Goal: Entertainment & Leisure: Consume media (video, audio)

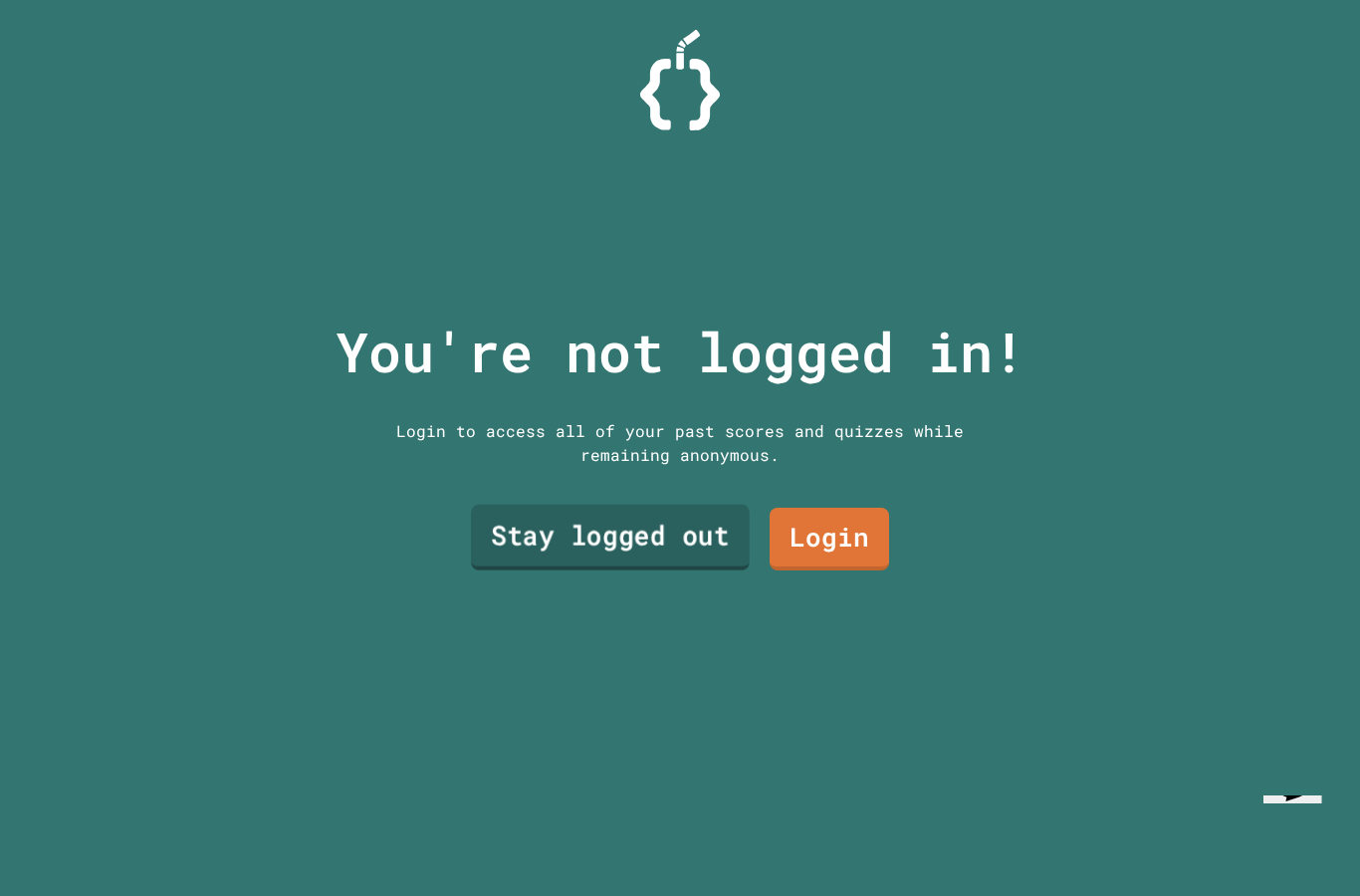
click at [656, 569] on link "Stay logged out" at bounding box center [610, 536] width 279 height 66
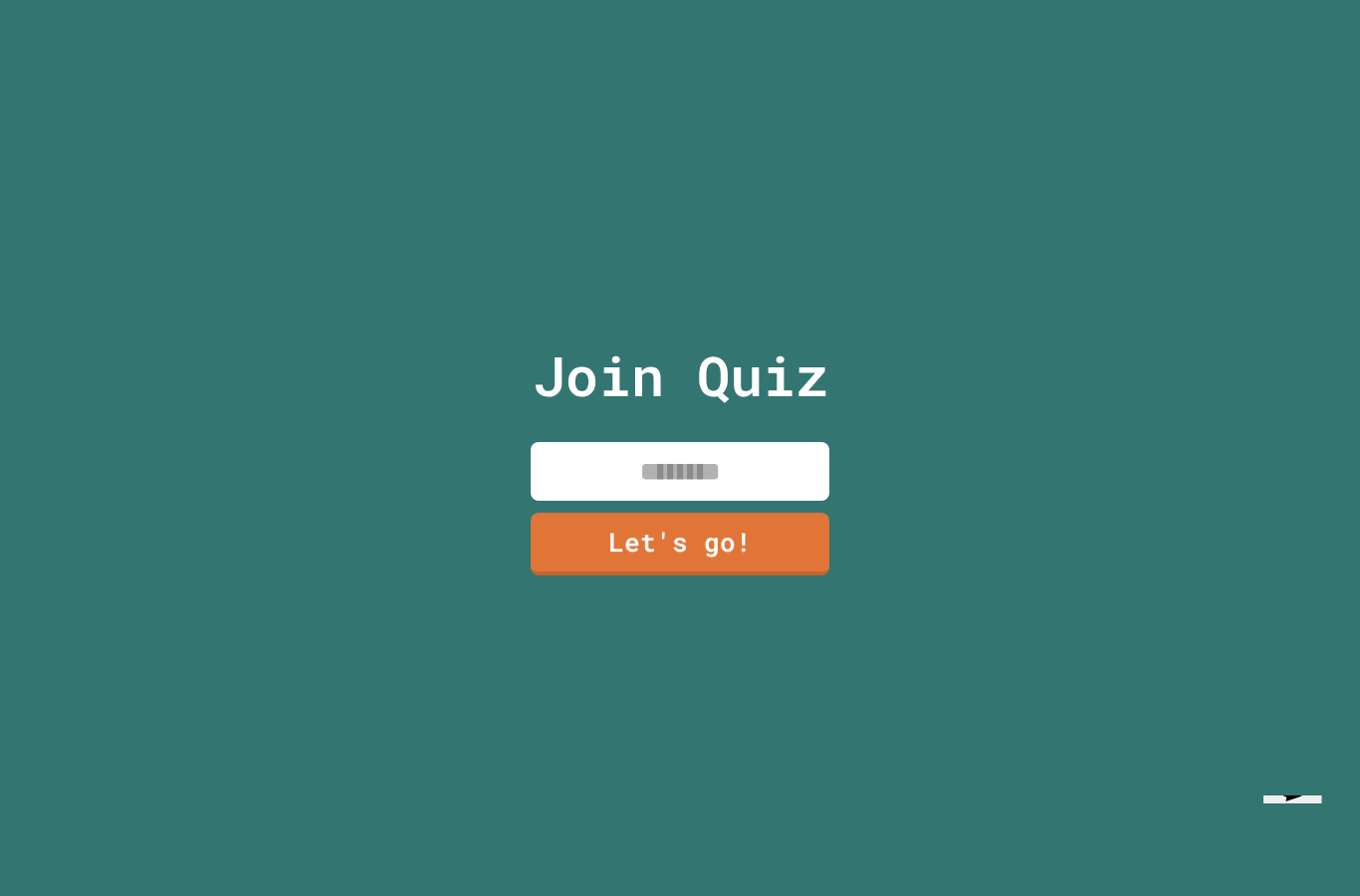
drag, startPoint x: 678, startPoint y: 523, endPoint x: 678, endPoint y: 510, distance: 13.0
click at [678, 500] on input at bounding box center [680, 471] width 299 height 59
type input "******"
click at [657, 575] on link "Let's go!" at bounding box center [680, 543] width 299 height 63
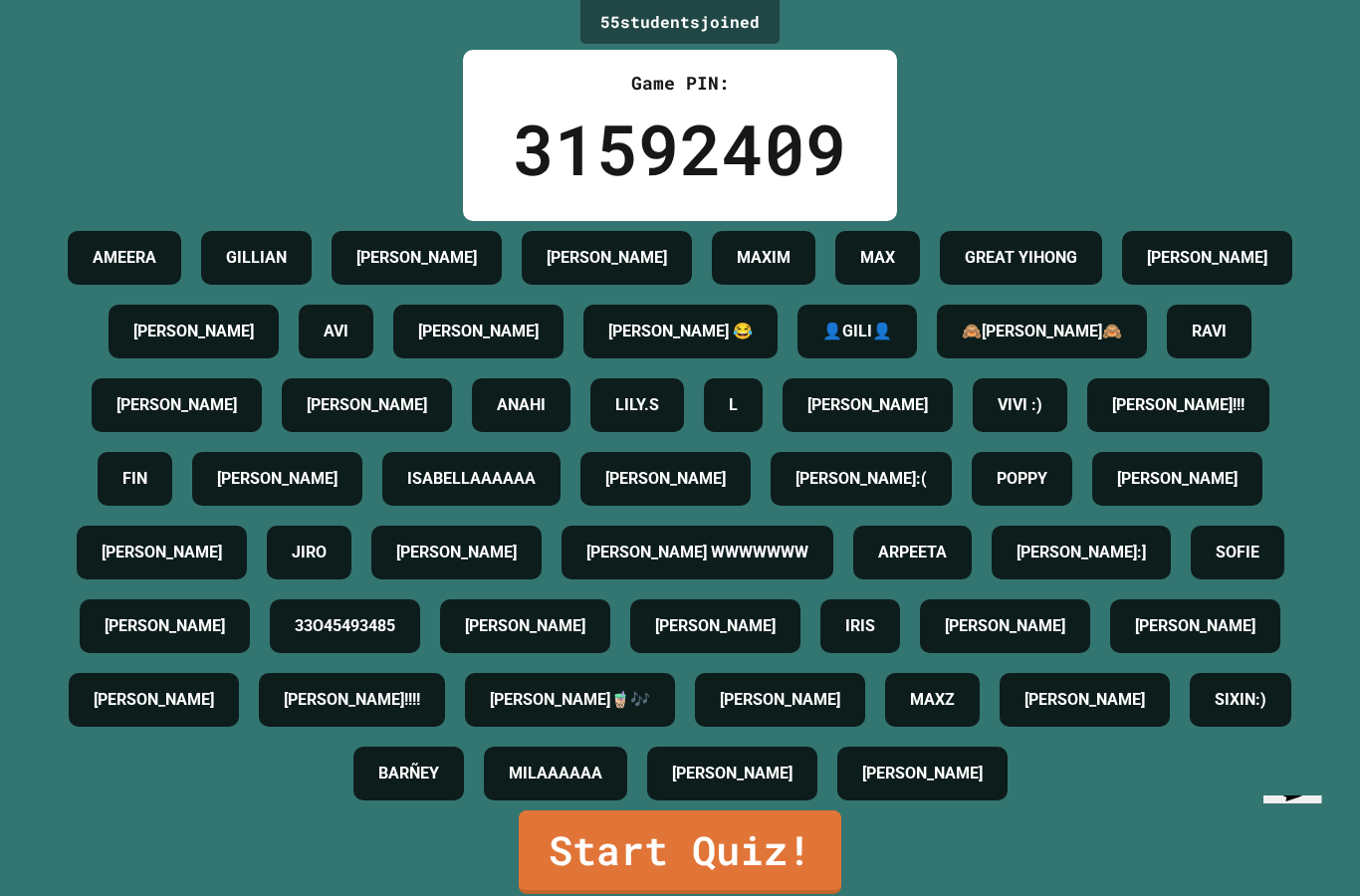
scroll to position [76, 0]
click at [690, 854] on link "Start Quiz!" at bounding box center [680, 850] width 314 height 88
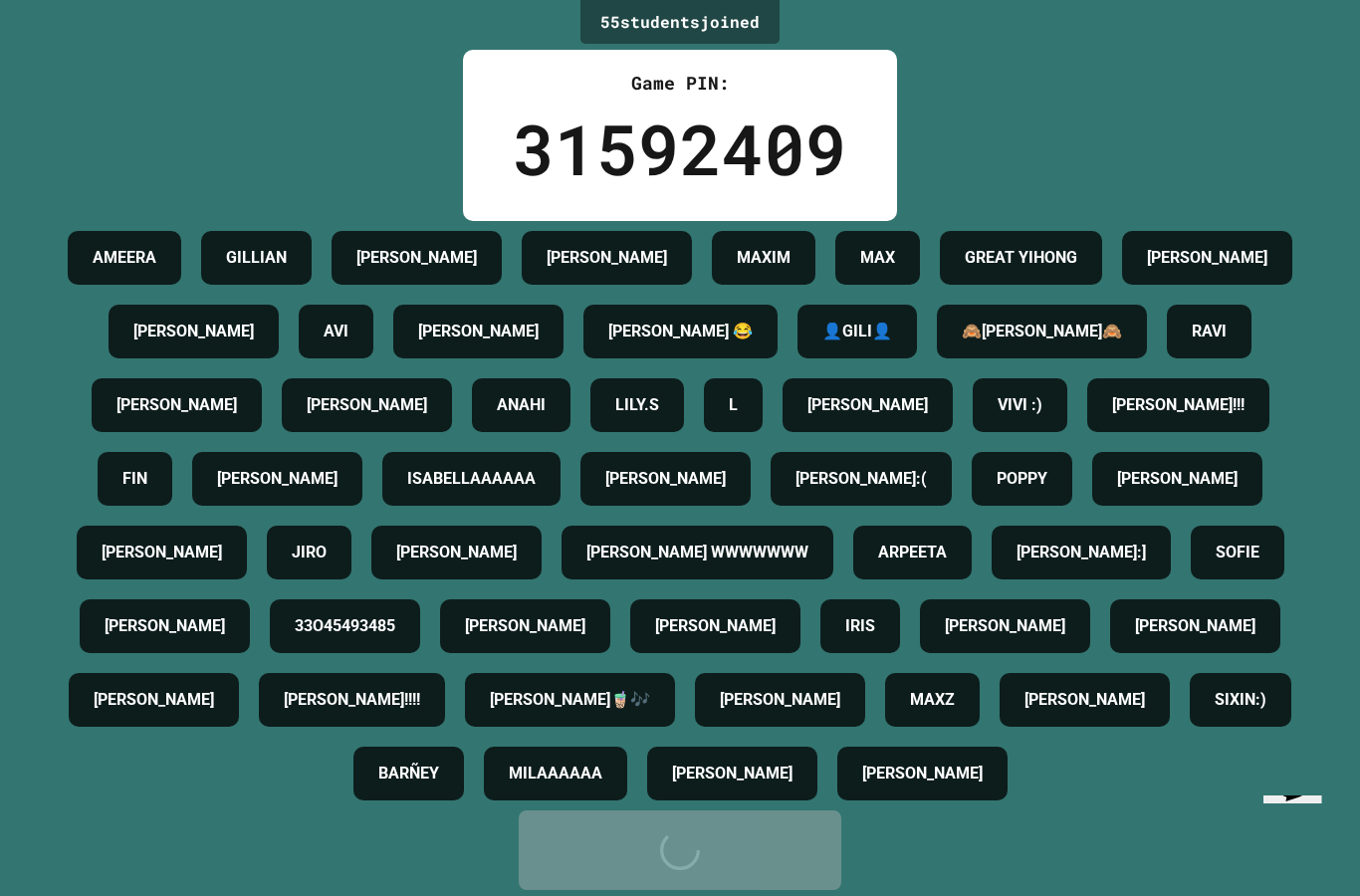
scroll to position [0, 0]
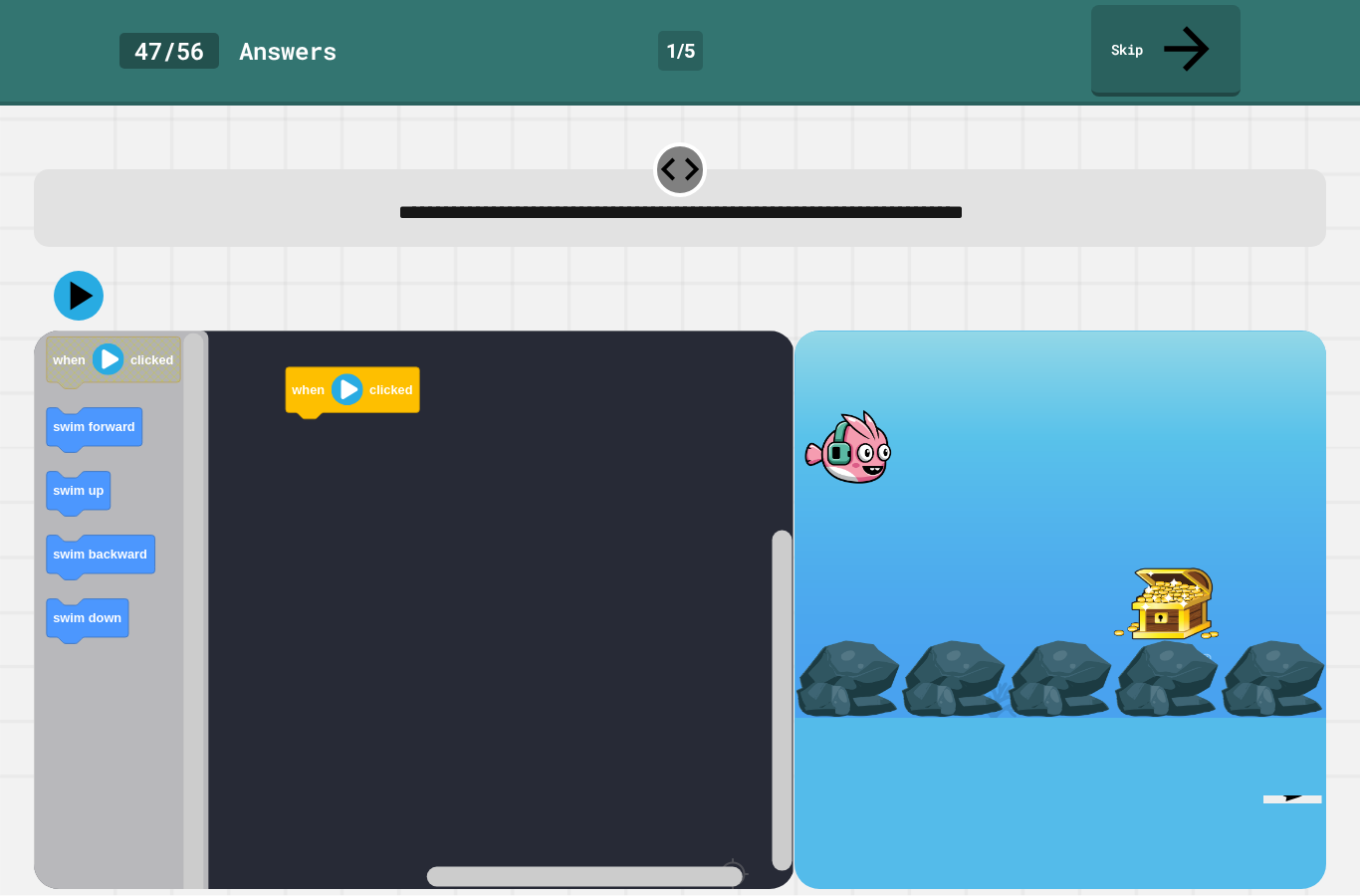
click at [449, 560] on rect "Blockly Workspace" at bounding box center [414, 671] width 759 height 681
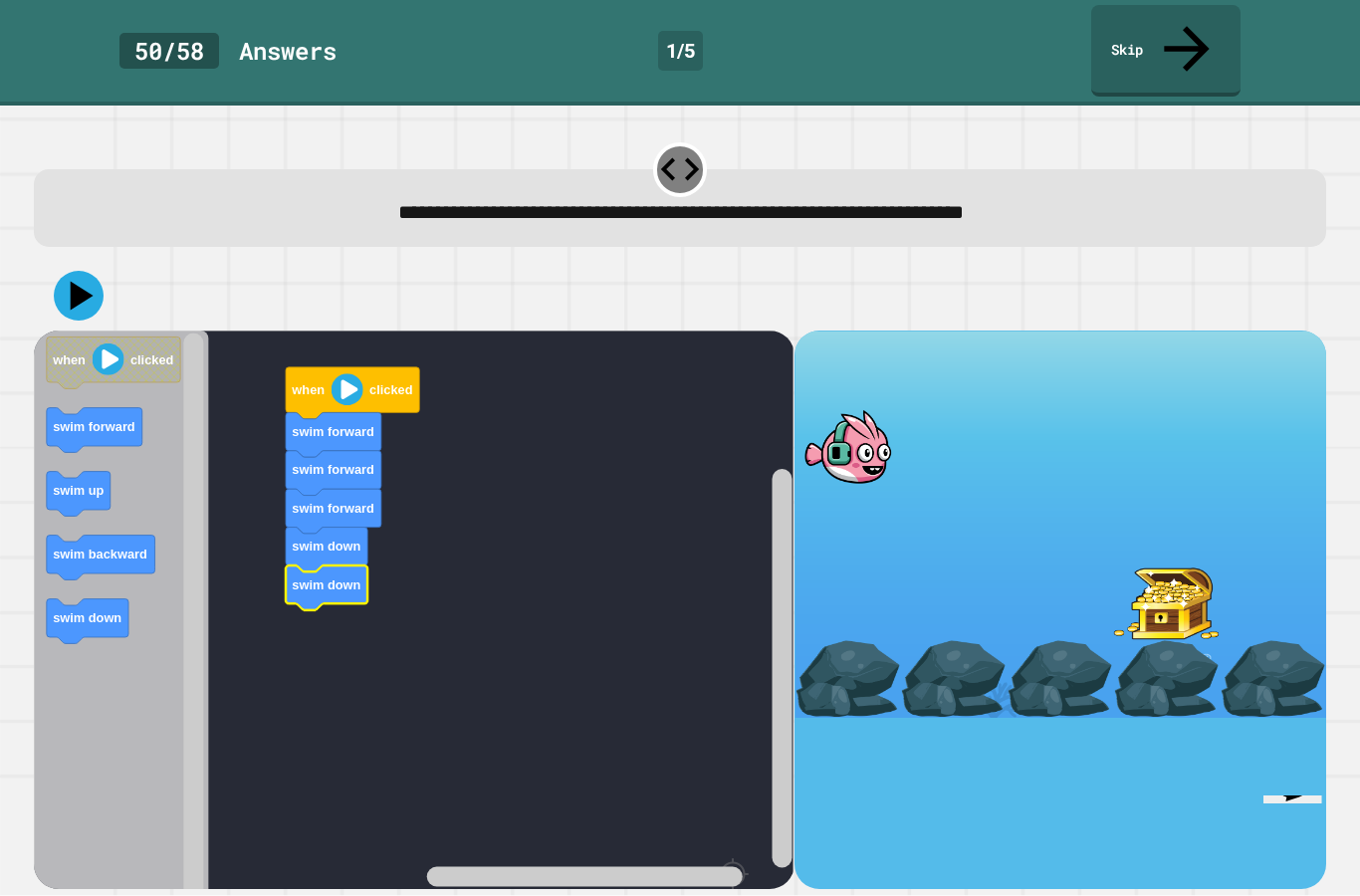
click at [74, 281] on icon at bounding box center [82, 295] width 23 height 29
click at [848, 409] on div at bounding box center [847, 448] width 107 height 78
click at [346, 374] on image "Blockly Workspace" at bounding box center [348, 390] width 32 height 32
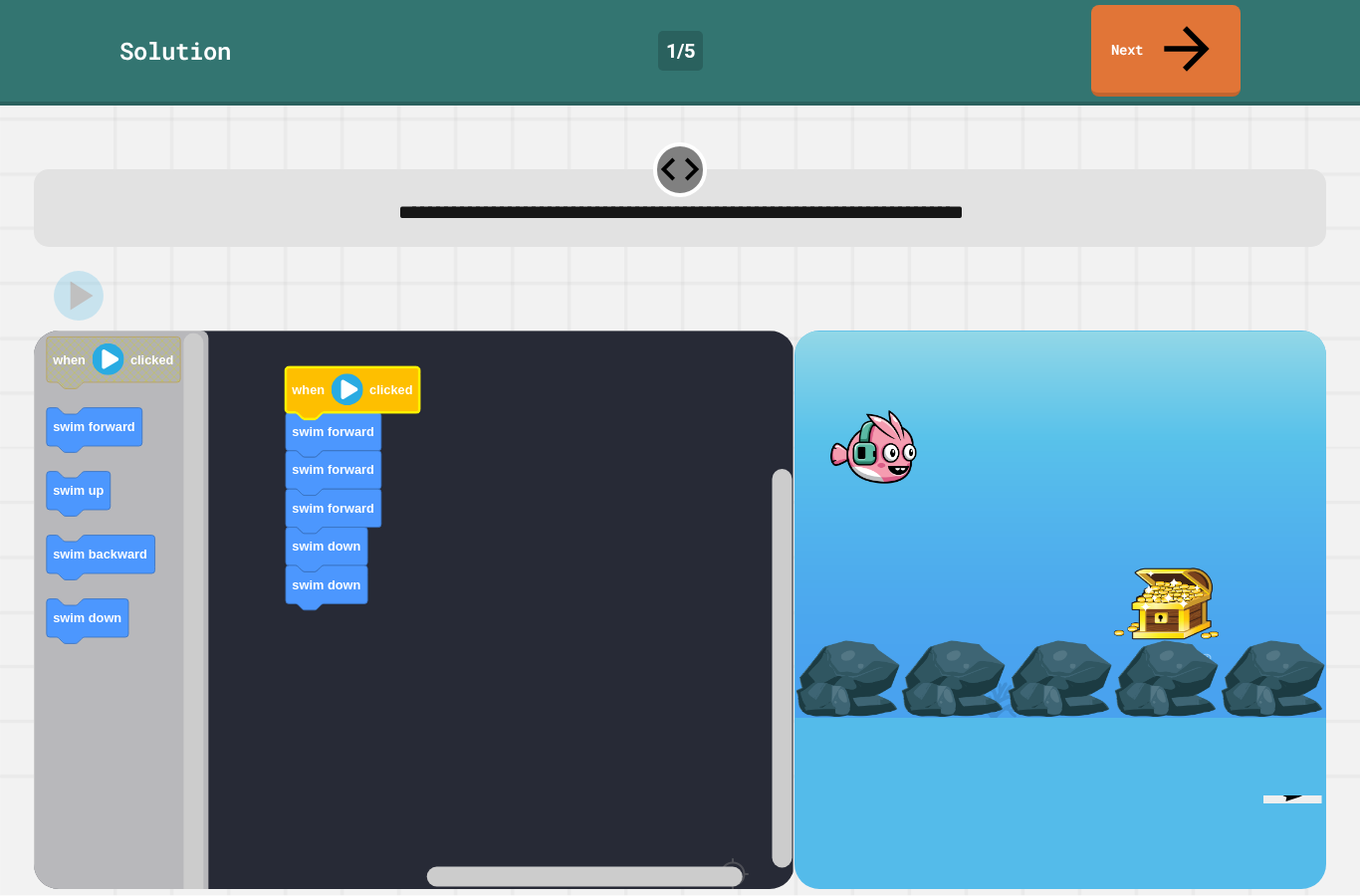
click at [884, 409] on div at bounding box center [872, 448] width 107 height 78
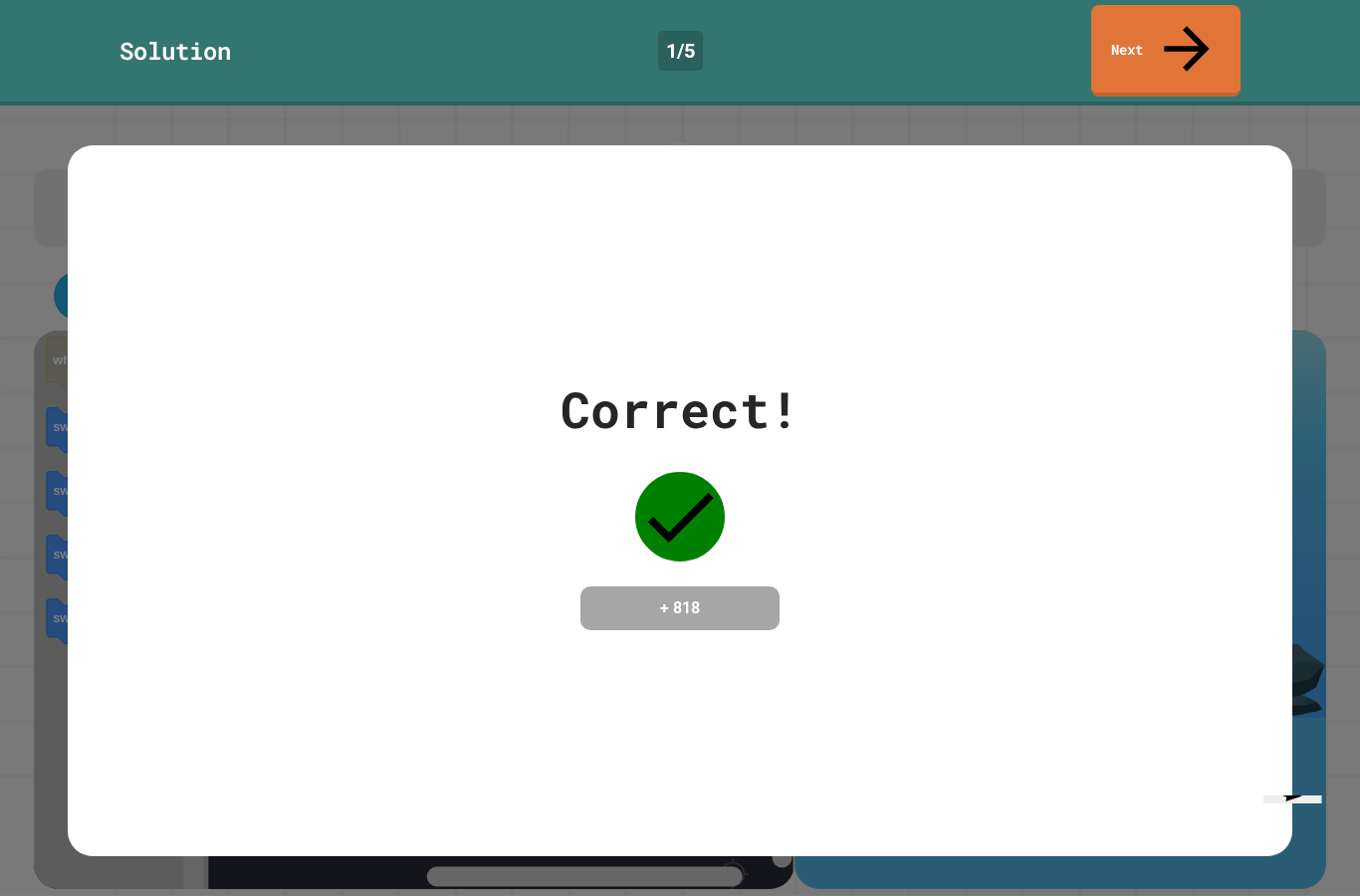
click at [737, 478] on div "Correct! + 818" at bounding box center [680, 501] width 239 height 258
click at [1171, 44] on link "Next" at bounding box center [1165, 49] width 152 height 97
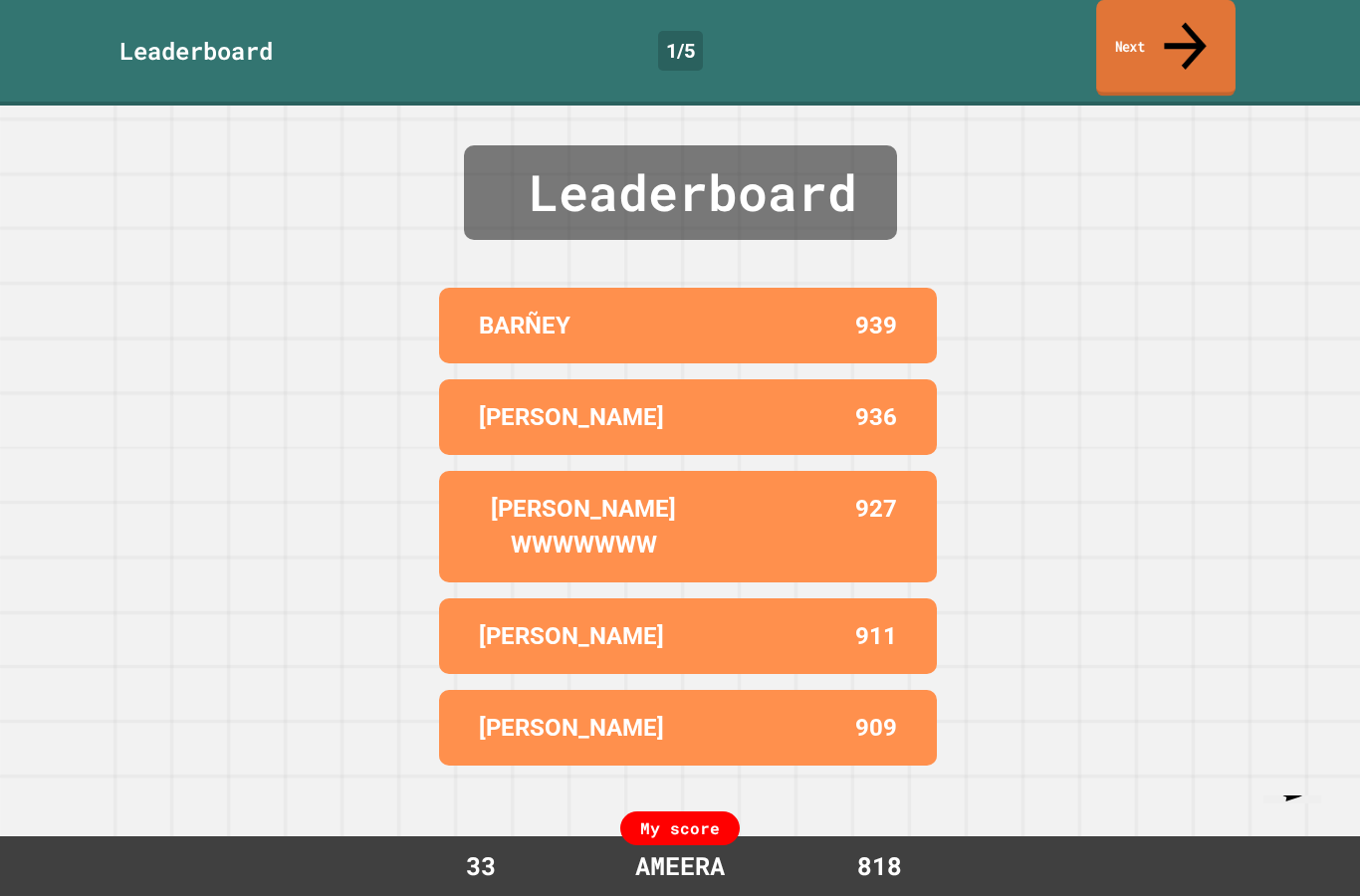
click at [1115, 34] on link "Next" at bounding box center [1166, 48] width 140 height 97
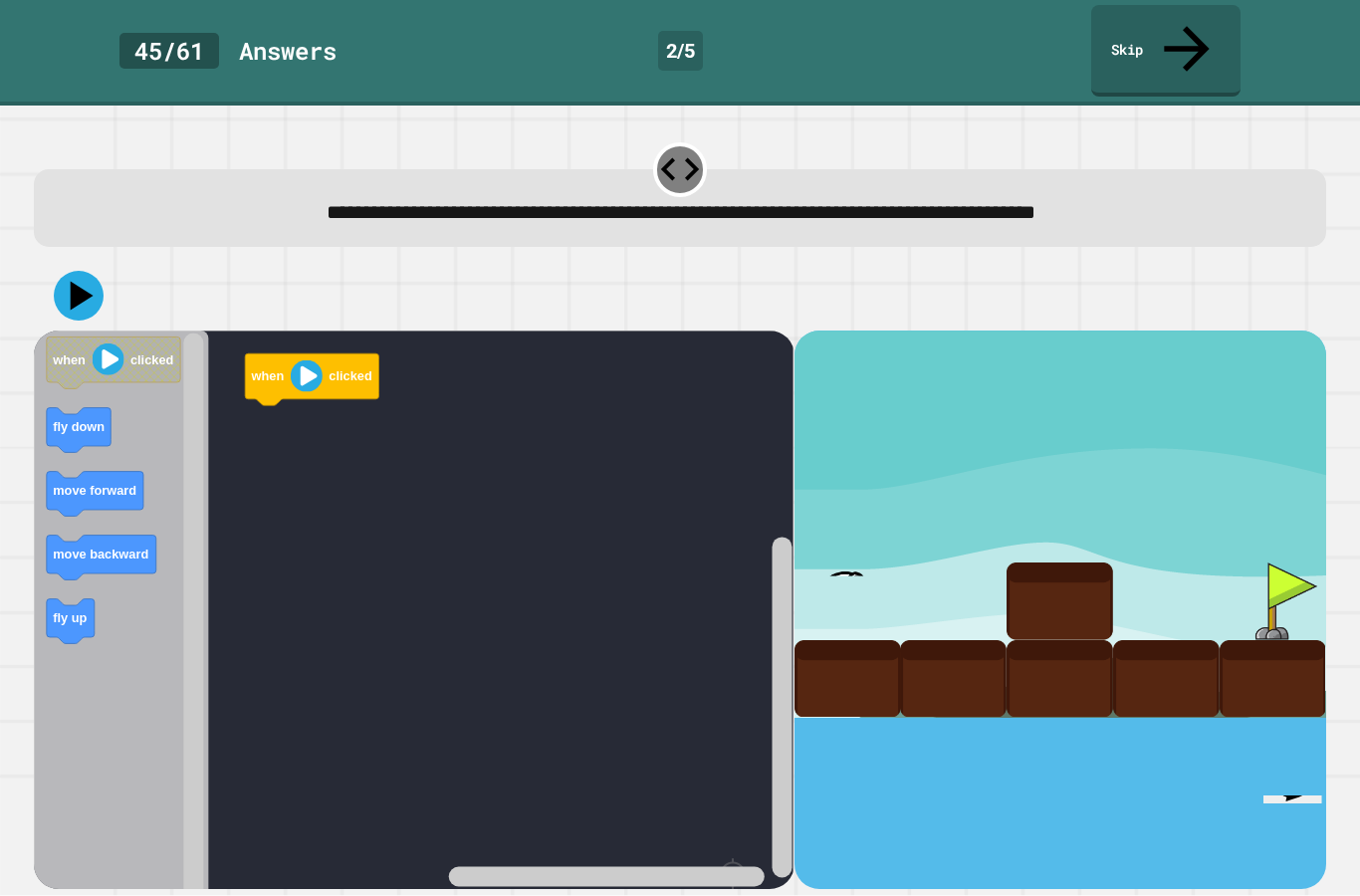
scroll to position [80, 0]
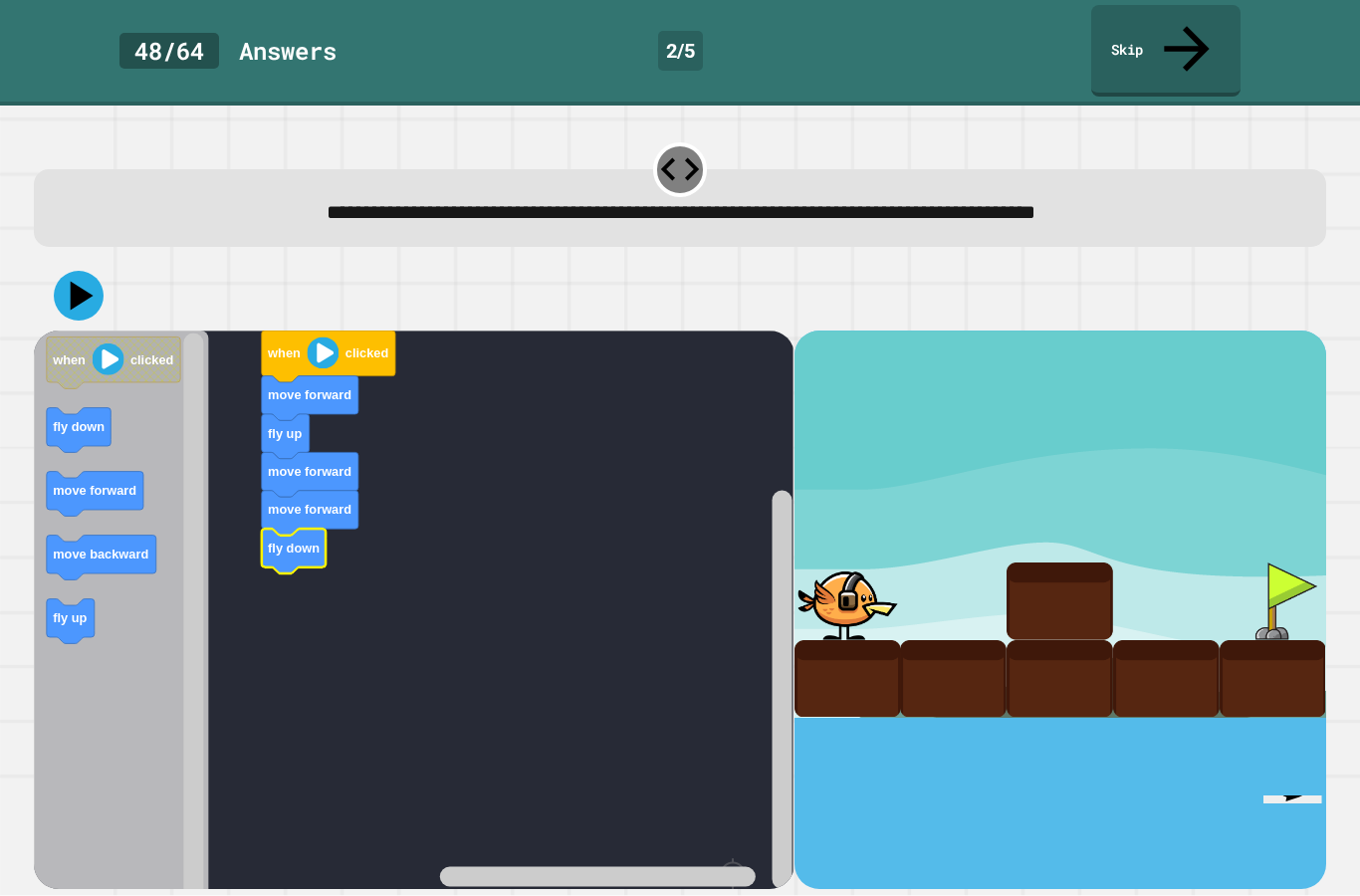
click at [54, 271] on button at bounding box center [79, 296] width 50 height 50
click at [324, 337] on image "Blockly Workspace" at bounding box center [324, 353] width 32 height 32
click at [877, 562] on div at bounding box center [847, 601] width 107 height 78
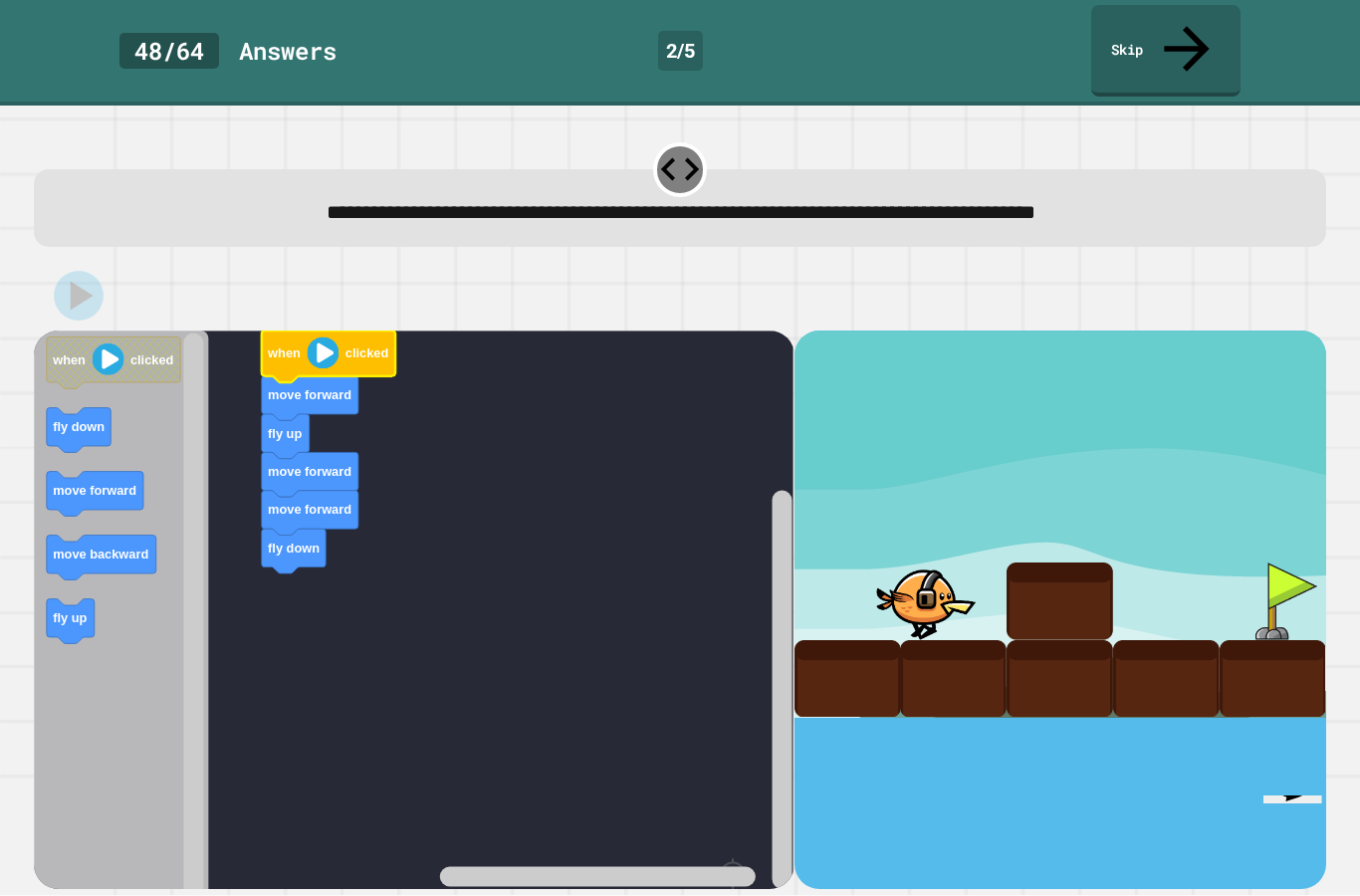
click at [332, 337] on image "Blockly Workspace" at bounding box center [324, 353] width 32 height 32
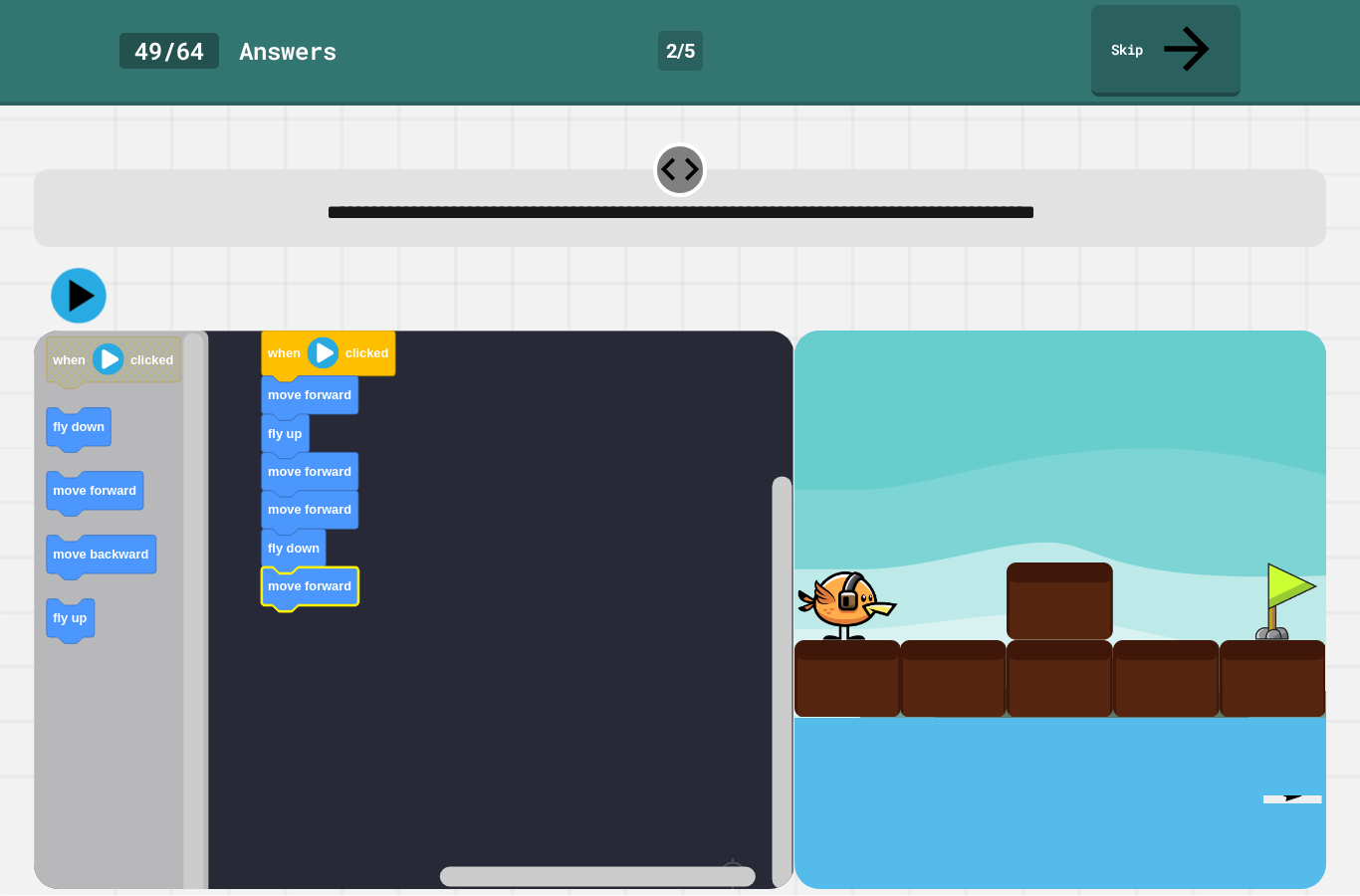
click at [56, 268] on icon at bounding box center [79, 296] width 56 height 56
click at [296, 331] on icon "Blockly Workspace" at bounding box center [329, 357] width 134 height 52
click at [325, 331] on icon "Blockly Workspace" at bounding box center [329, 357] width 134 height 52
click at [861, 562] on div at bounding box center [847, 601] width 107 height 78
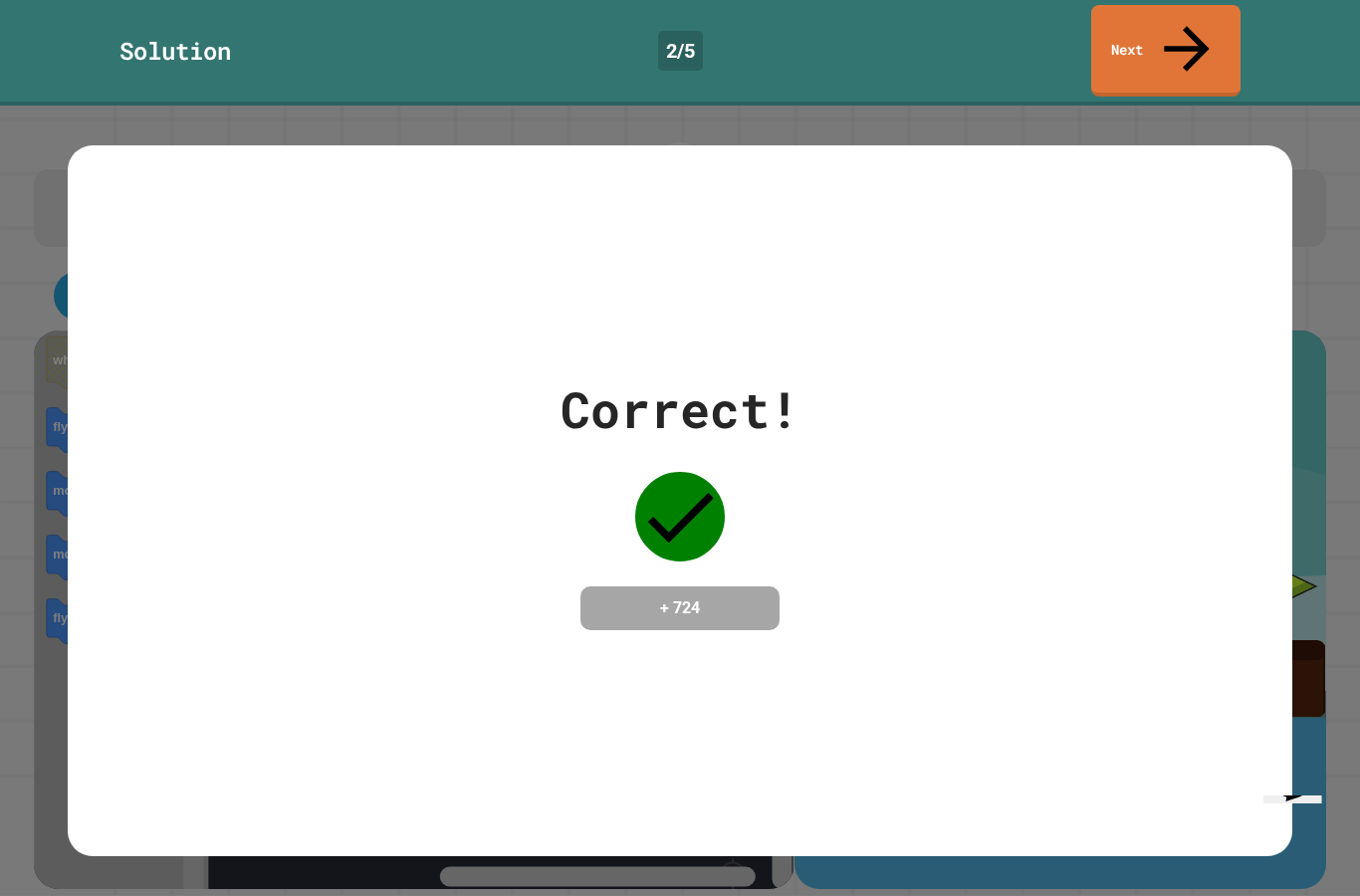
scroll to position [0, 0]
click at [1183, 47] on link "Next" at bounding box center [1166, 48] width 138 height 97
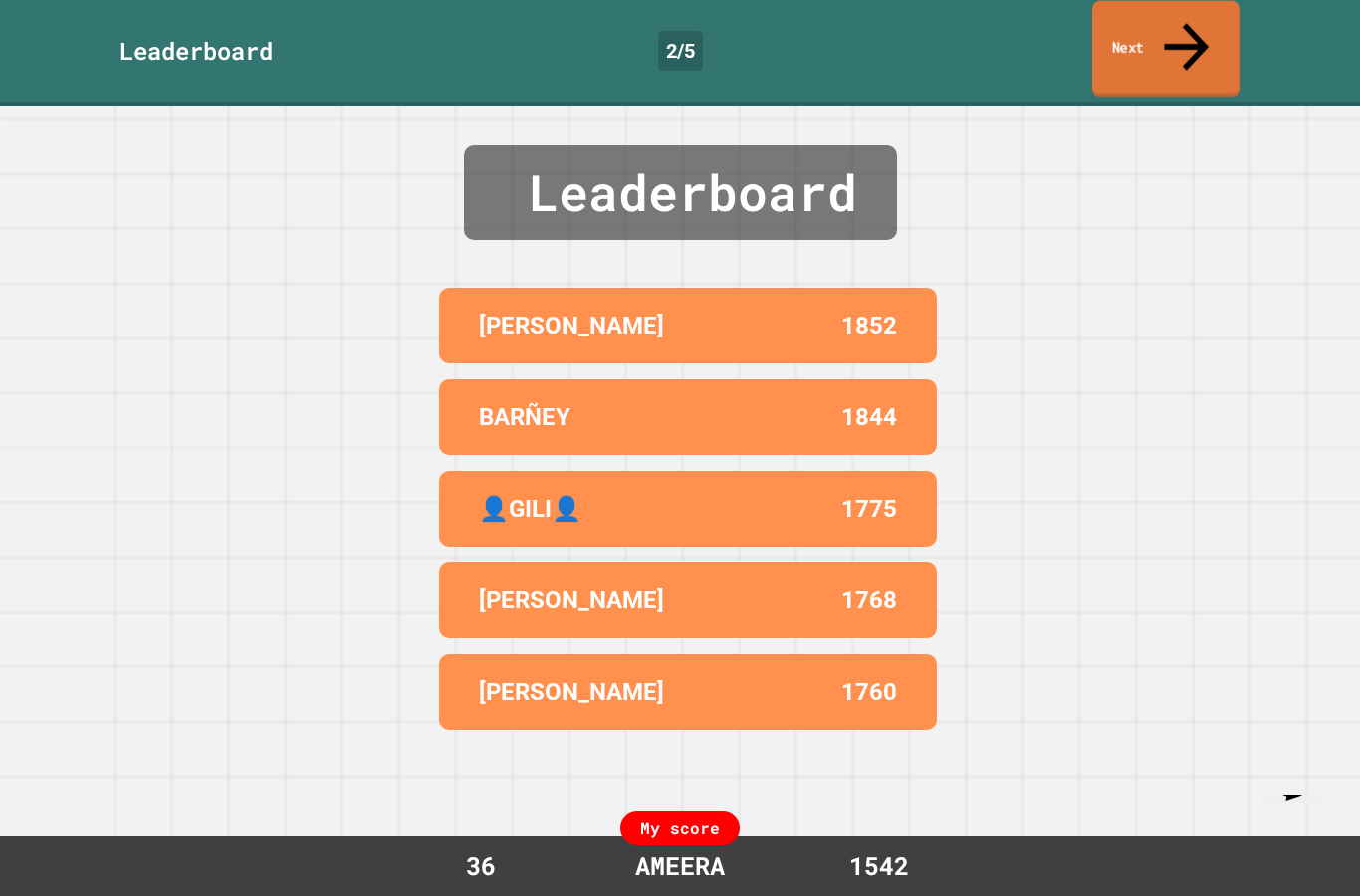
click at [1127, 29] on link "Next" at bounding box center [1166, 49] width 148 height 97
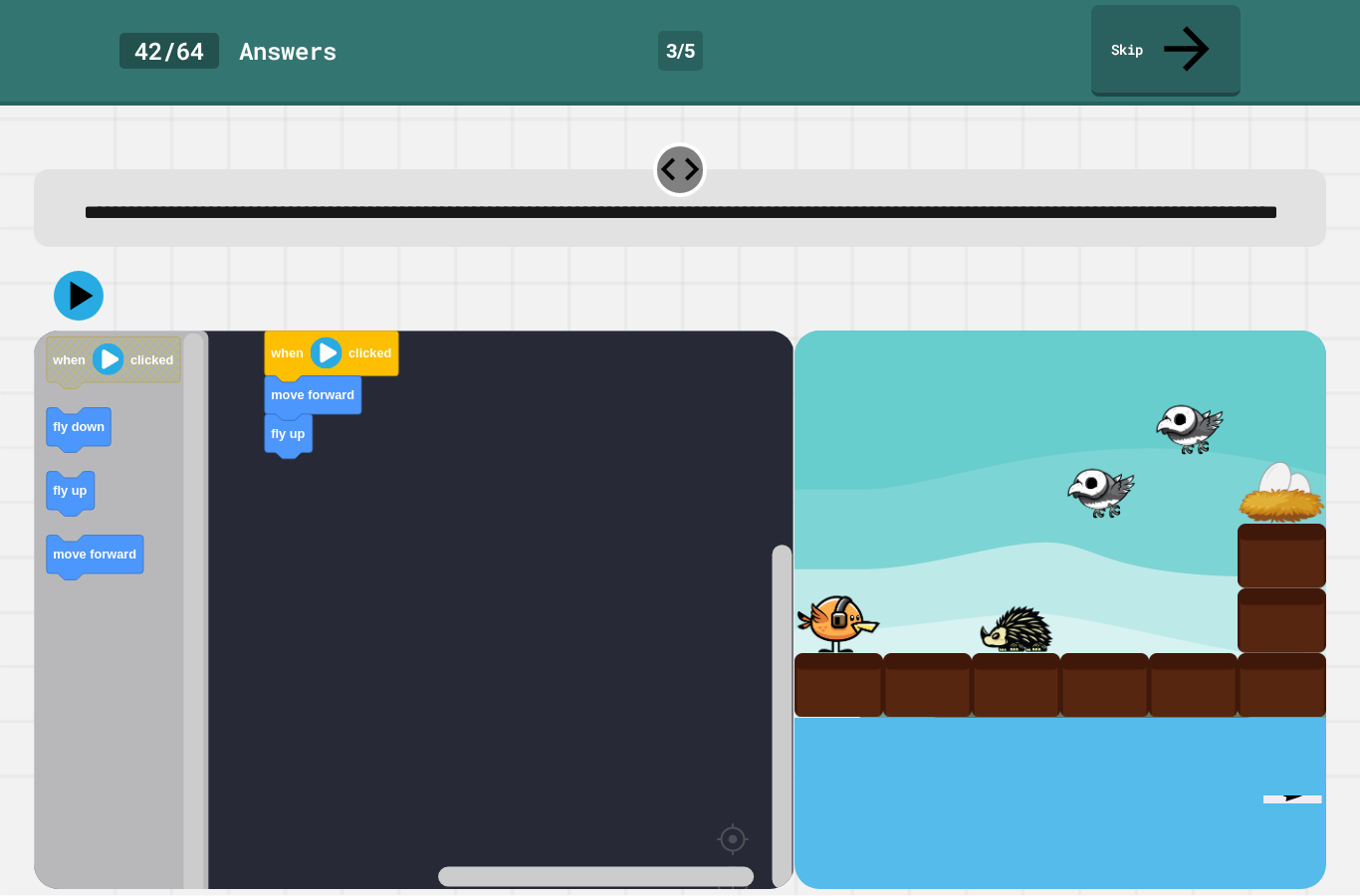
scroll to position [78, 0]
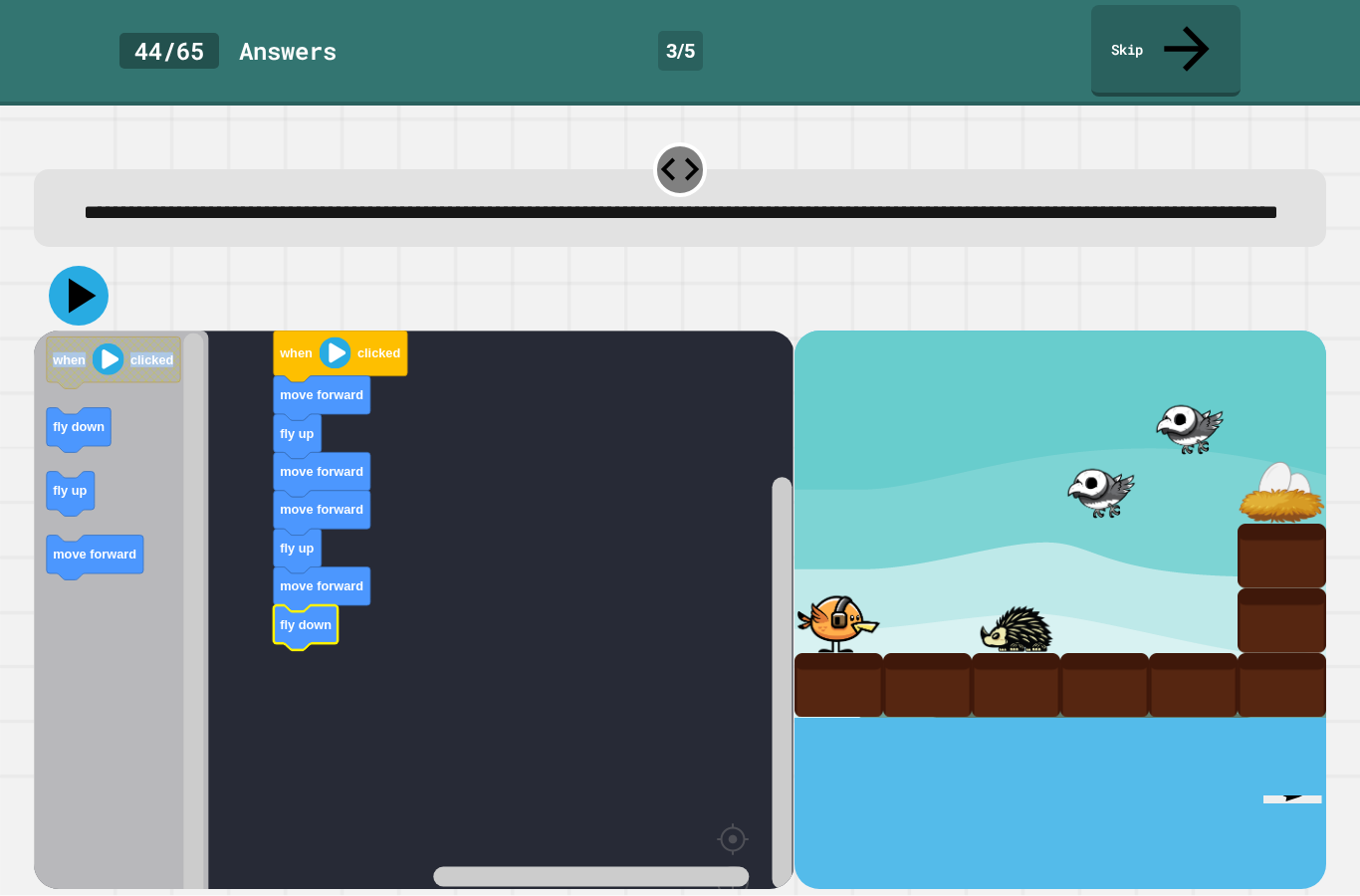
click at [85, 266] on icon at bounding box center [79, 296] width 60 height 60
click at [348, 337] on image "Blockly Workspace" at bounding box center [336, 353] width 32 height 32
click at [339, 337] on image "Blockly Workspace" at bounding box center [336, 353] width 32 height 32
click at [86, 266] on icon at bounding box center [79, 296] width 60 height 60
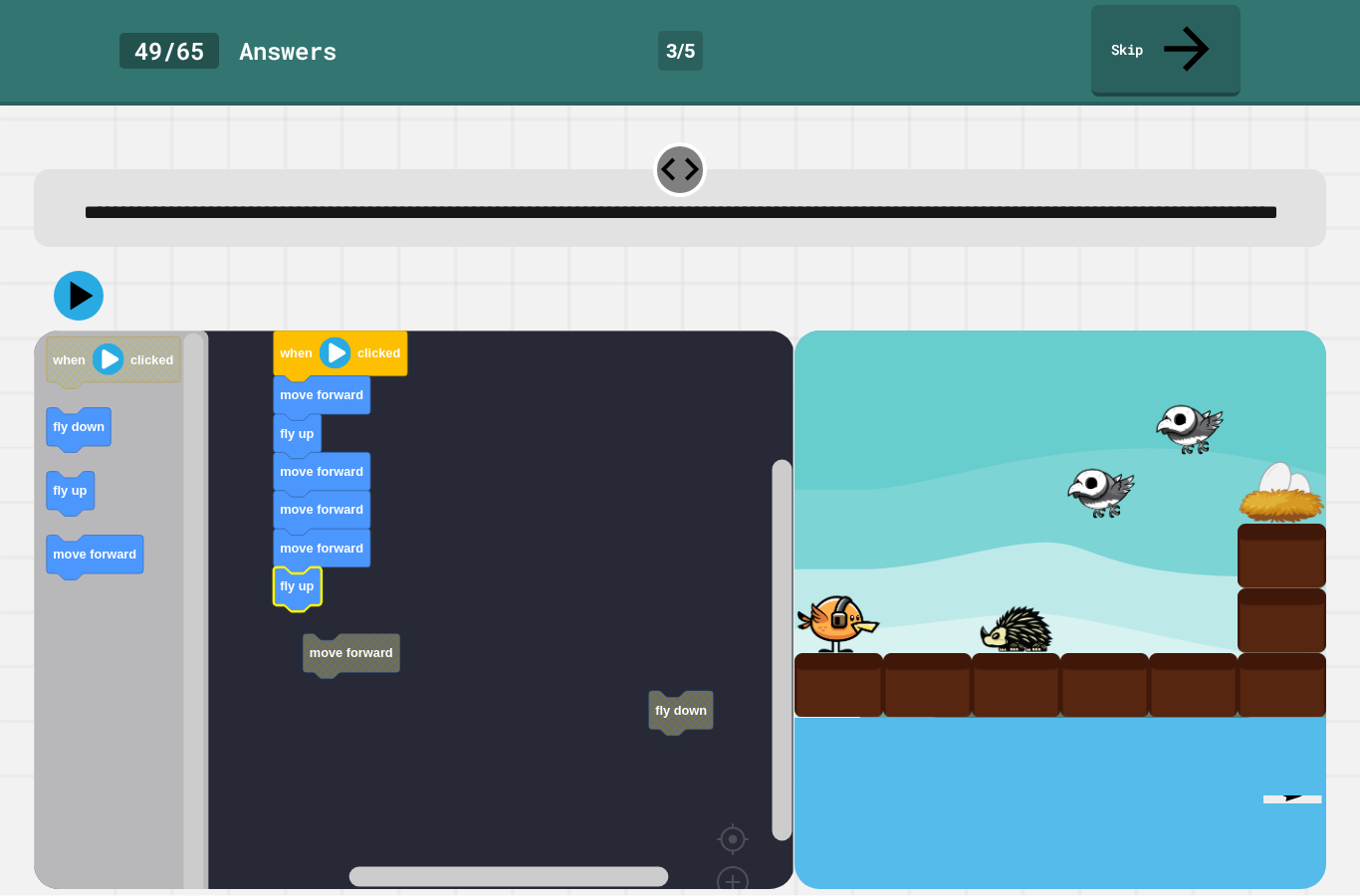
click at [273, 552] on rect "Blockly Workspace" at bounding box center [414, 653] width 759 height 646
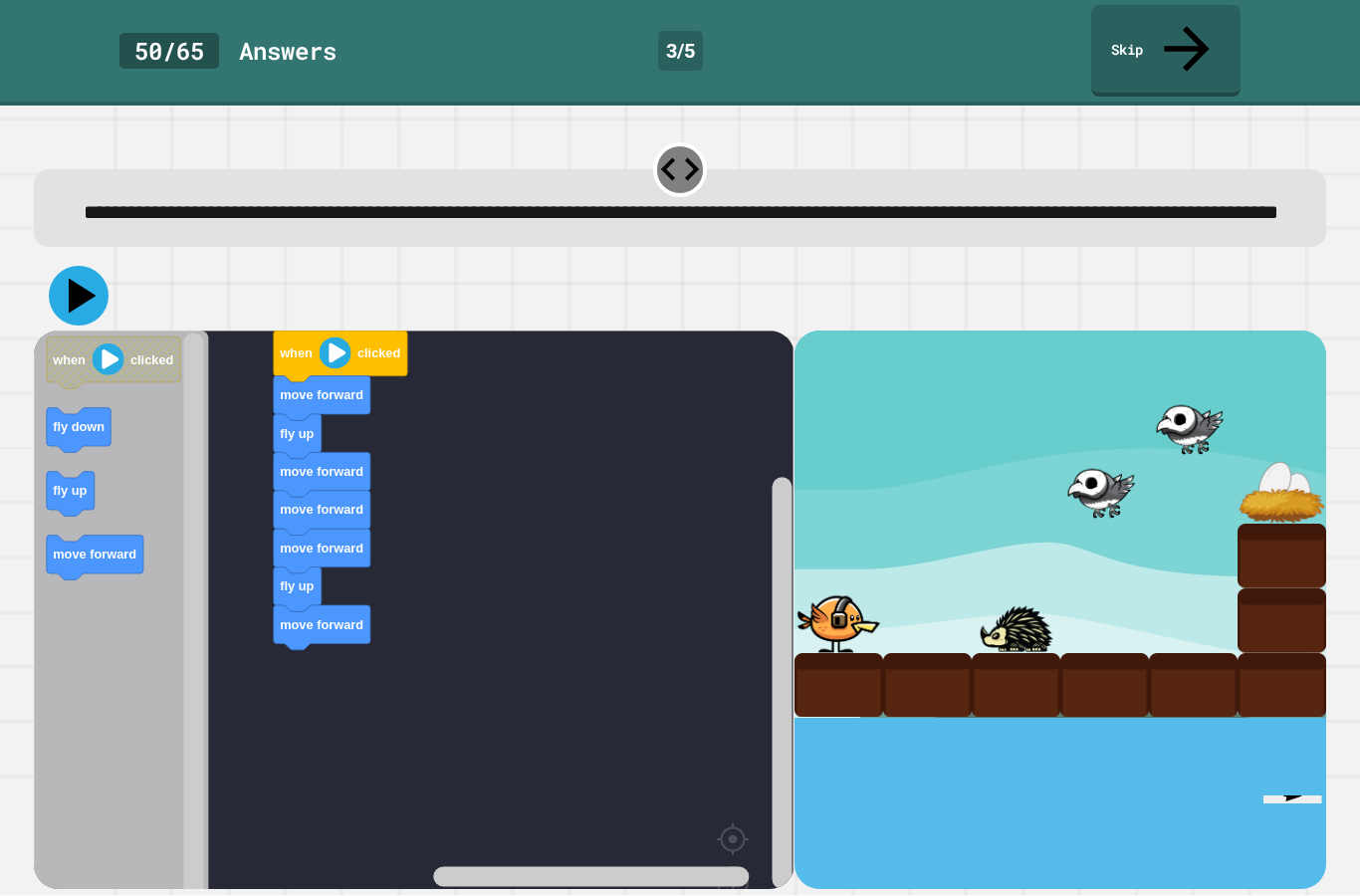
click at [83, 266] on icon at bounding box center [79, 296] width 60 height 60
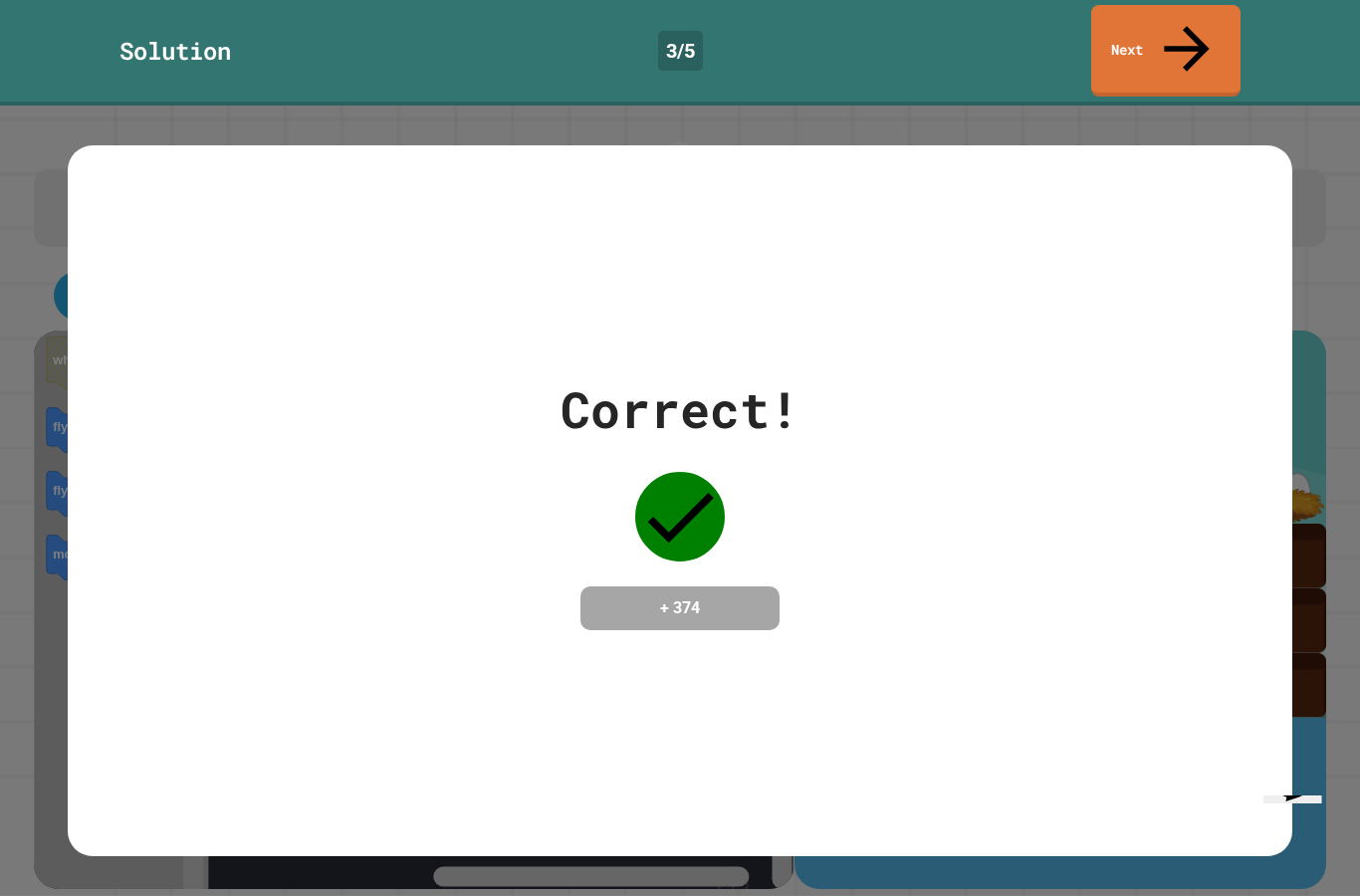
scroll to position [0, 0]
click at [1159, 33] on link "Next" at bounding box center [1166, 48] width 136 height 97
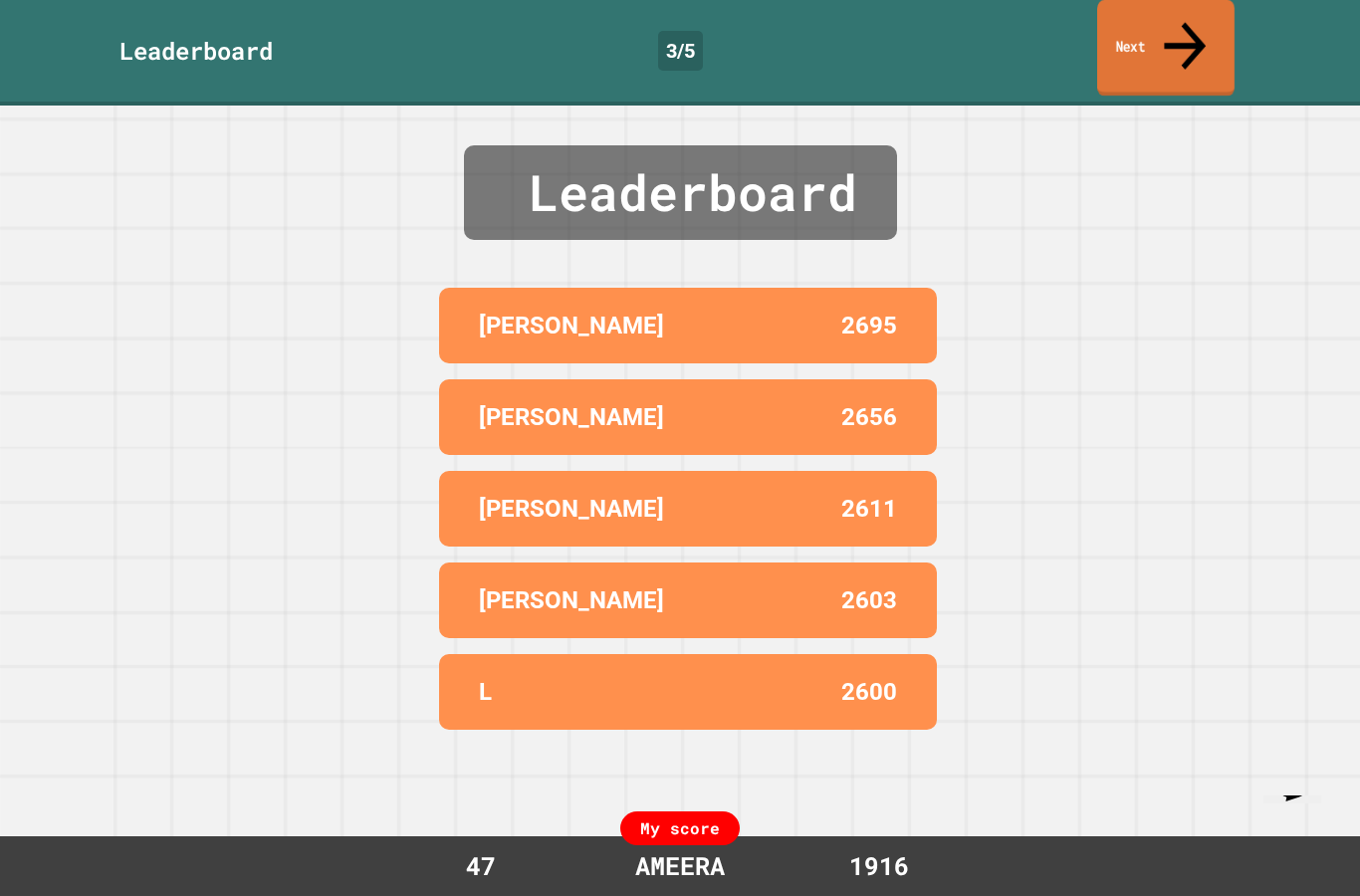
click at [1201, 10] on link "Next" at bounding box center [1166, 48] width 138 height 97
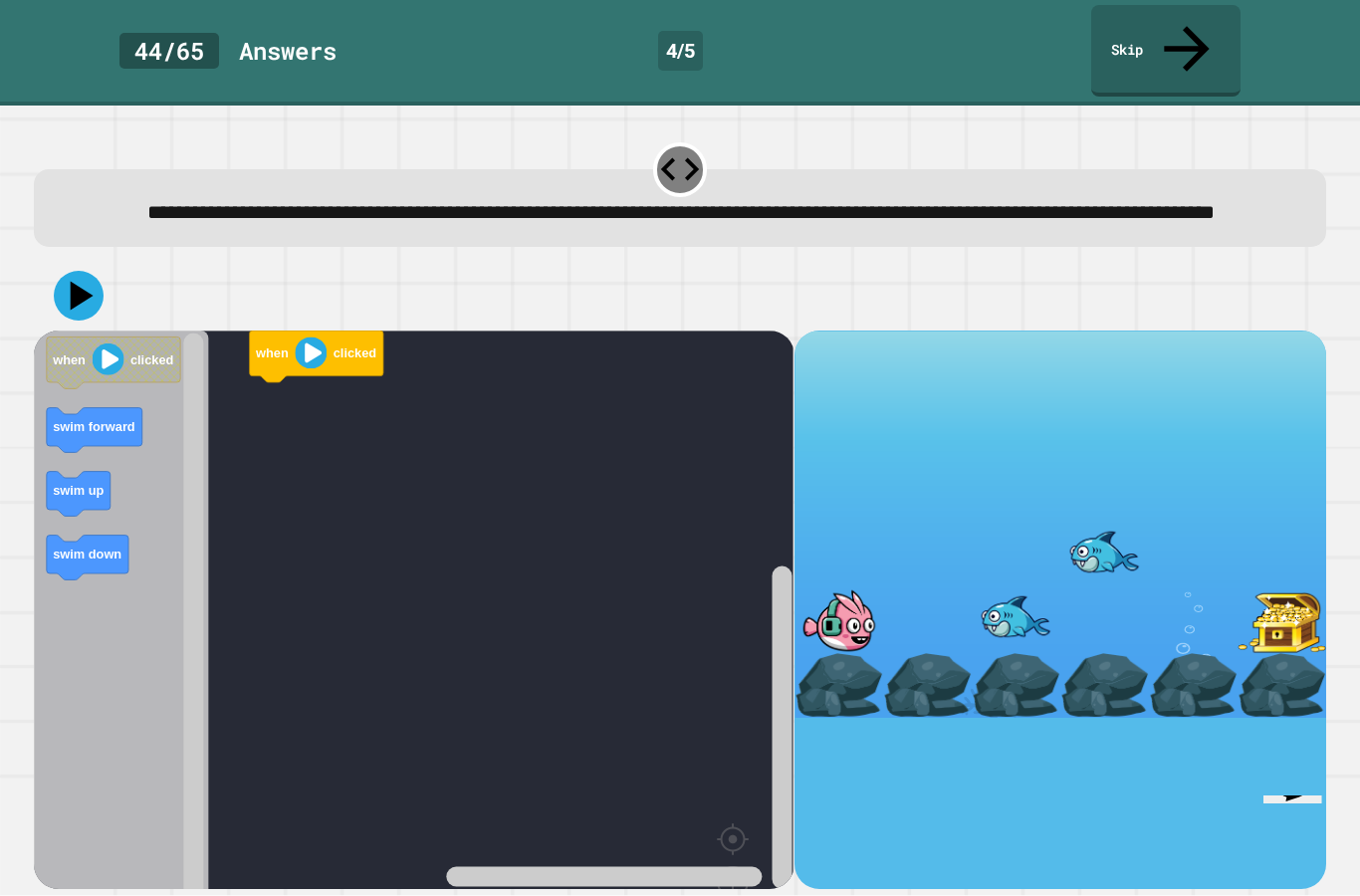
scroll to position [80, 0]
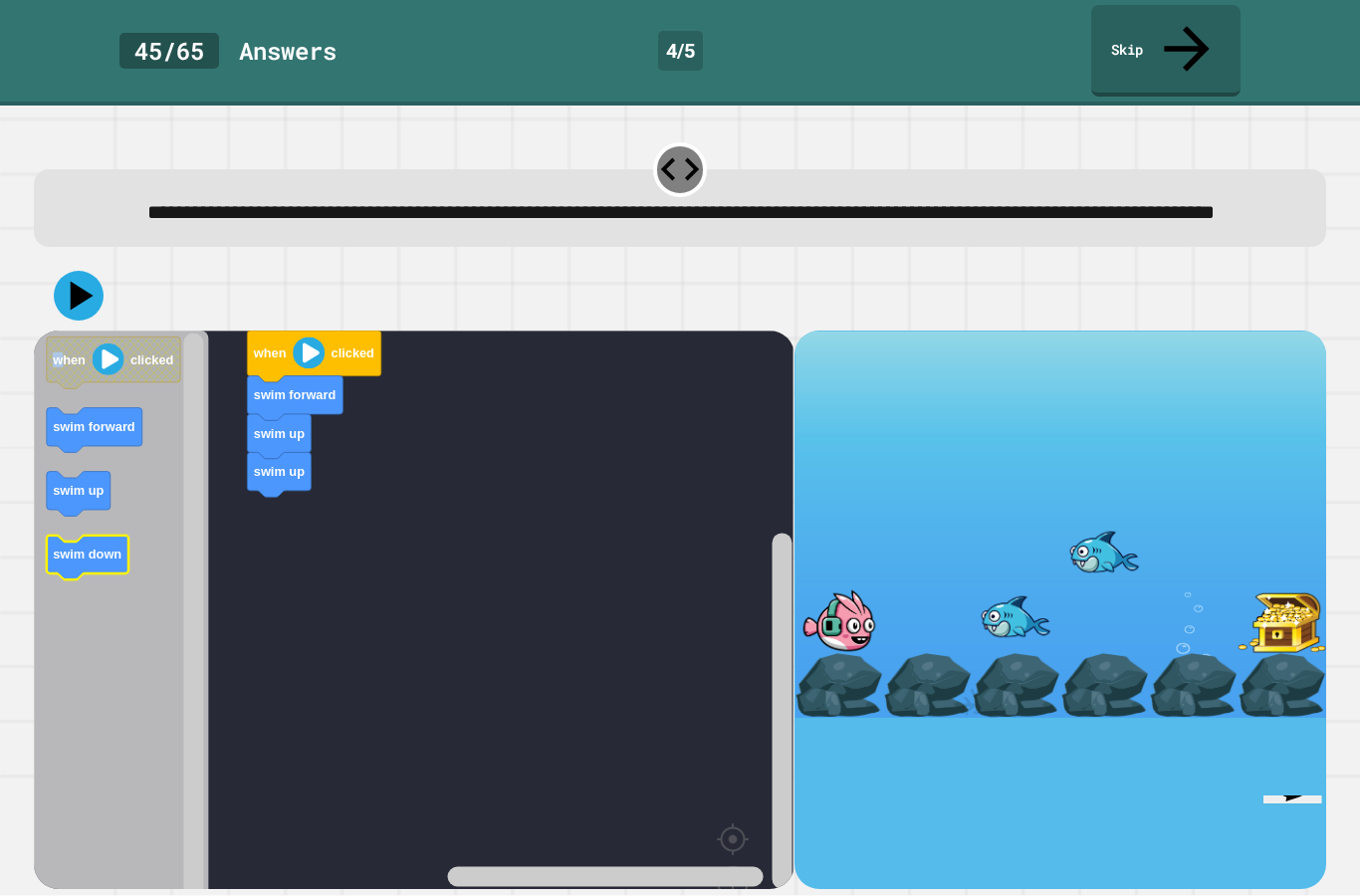
click at [88, 481] on g "when clicked swim forward swim up swim down" at bounding box center [114, 457] width 134 height 243
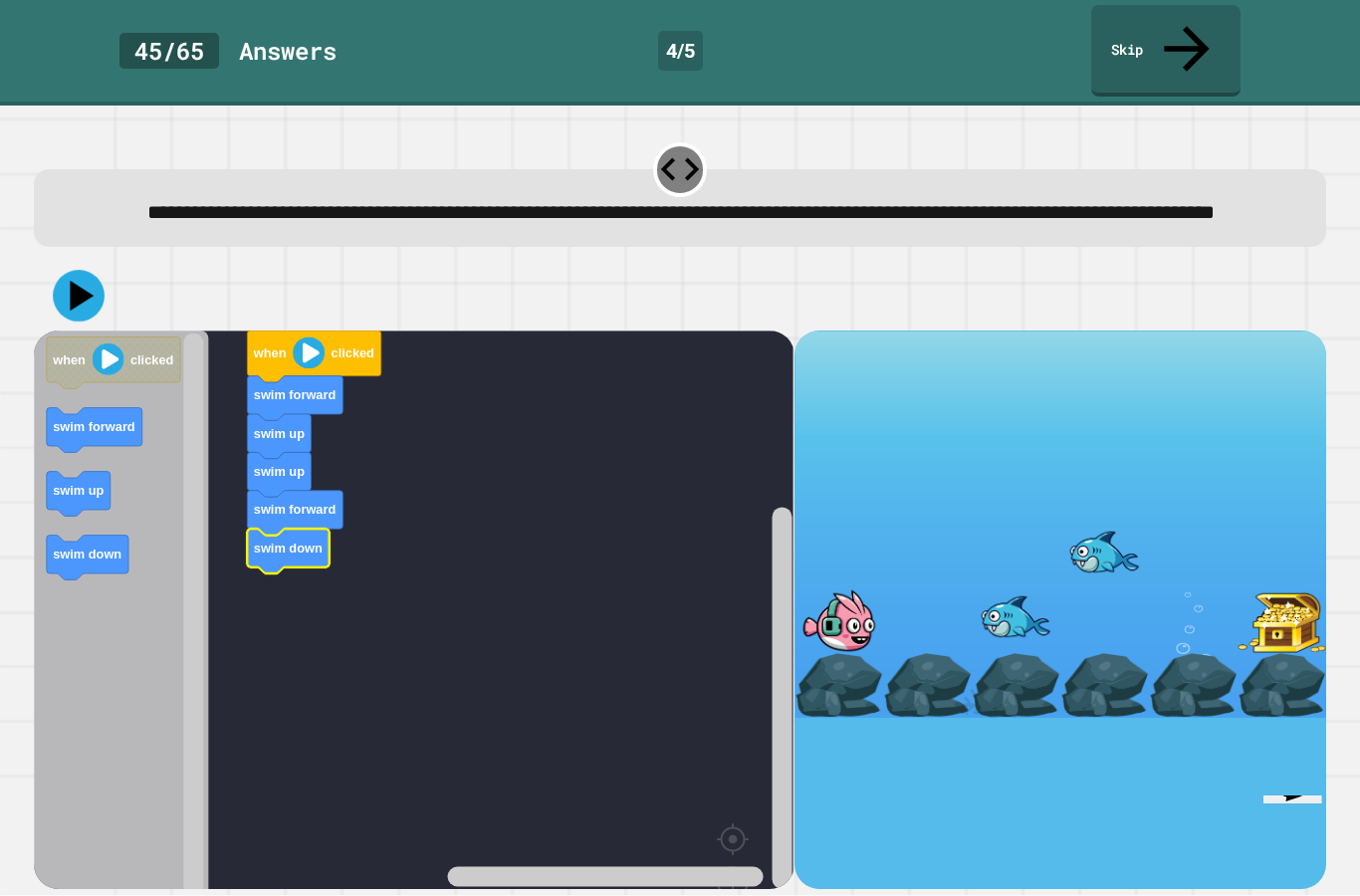
click at [95, 270] on icon at bounding box center [79, 296] width 52 height 52
